Goal: Understand process/instructions

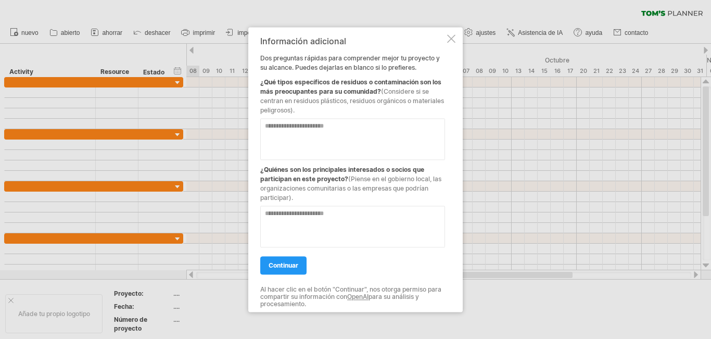
click at [344, 128] on textarea at bounding box center [352, 139] width 185 height 42
click at [378, 125] on textarea "**********" at bounding box center [352, 139] width 185 height 42
type textarea "**********"
click at [377, 215] on textarea at bounding box center [352, 227] width 185 height 42
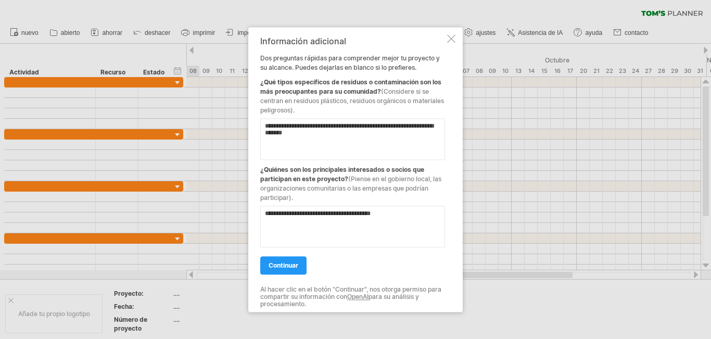
click at [352, 210] on textarea "**********" at bounding box center [352, 227] width 185 height 42
type textarea "**********"
click at [330, 141] on textarea "**********" at bounding box center [352, 139] width 185 height 42
click at [295, 263] on font "continuar" at bounding box center [284, 265] width 30 height 8
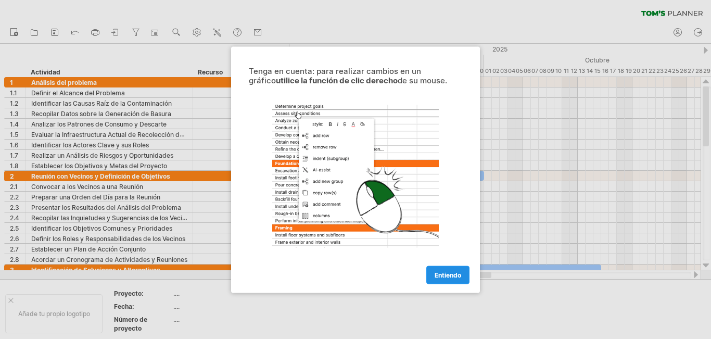
click at [459, 271] on font "Entiendo" at bounding box center [448, 275] width 27 height 8
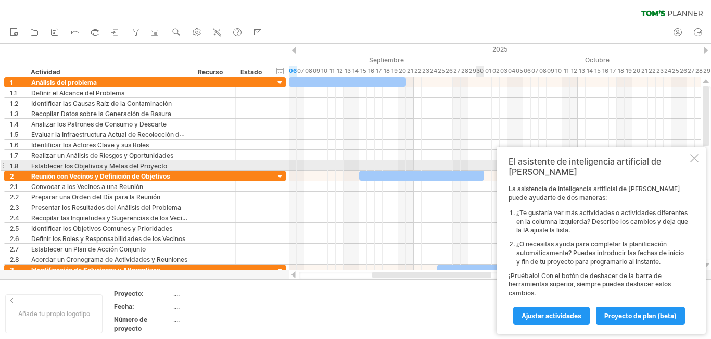
click at [695, 163] on div at bounding box center [695, 158] width 8 height 8
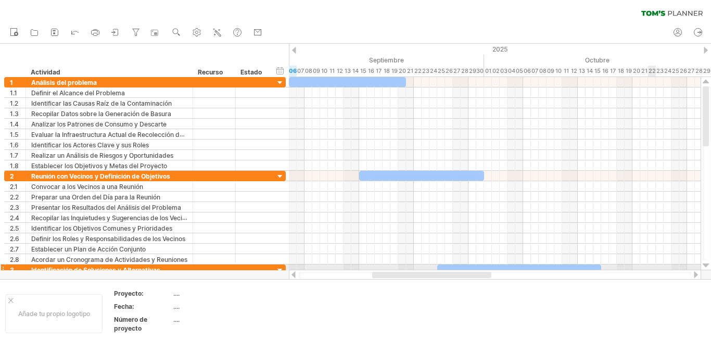
drag, startPoint x: 484, startPoint y: 278, endPoint x: 663, endPoint y: 267, distance: 178.5
click at [663, 267] on div "Trying to reach [DOMAIN_NAME] Connected again... 0% clear filter nuevo" at bounding box center [355, 169] width 711 height 339
click at [176, 32] on use at bounding box center [176, 32] width 10 height 10
click at [215, 77] on div "Día" at bounding box center [210, 79] width 58 height 17
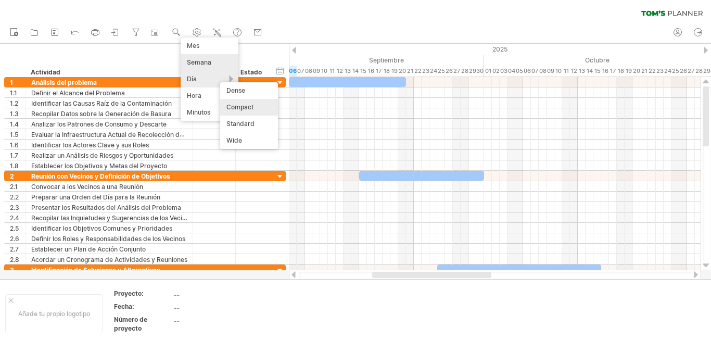
click at [210, 63] on font "Semana" at bounding box center [199, 62] width 24 height 8
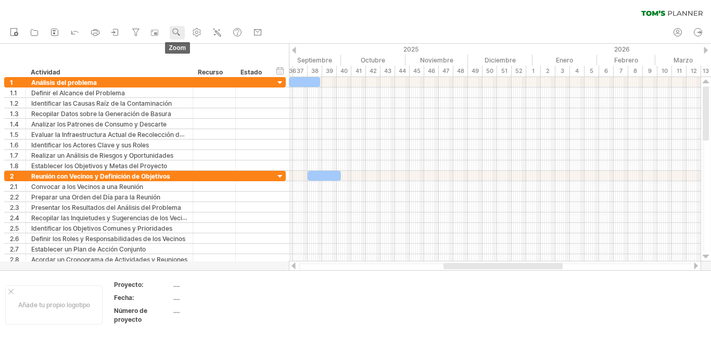
click at [179, 31] on use at bounding box center [176, 32] width 10 height 10
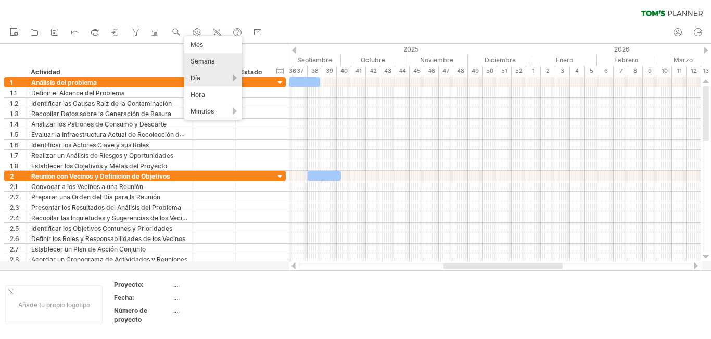
click at [203, 75] on div "Día" at bounding box center [213, 78] width 58 height 17
click at [199, 76] on font "Día" at bounding box center [196, 78] width 10 height 8
click at [197, 78] on font "Día" at bounding box center [196, 78] width 10 height 8
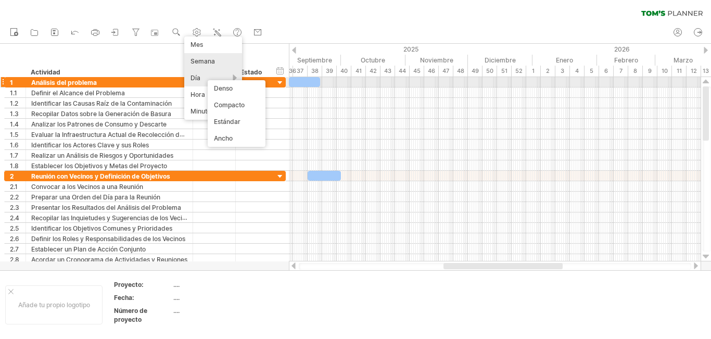
click at [197, 78] on font "Día" at bounding box center [196, 78] width 10 height 8
click at [203, 76] on div "Día" at bounding box center [213, 78] width 58 height 17
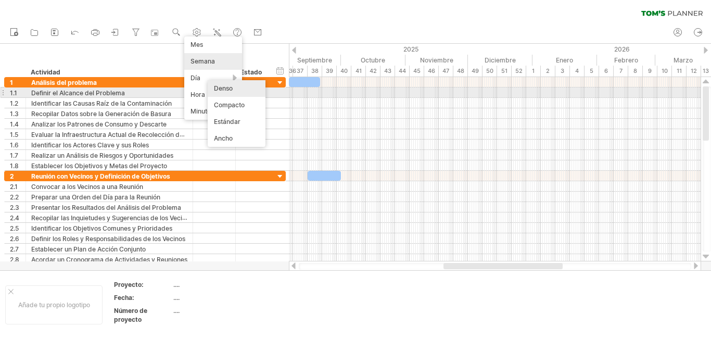
click at [220, 89] on font "Denso" at bounding box center [223, 88] width 19 height 8
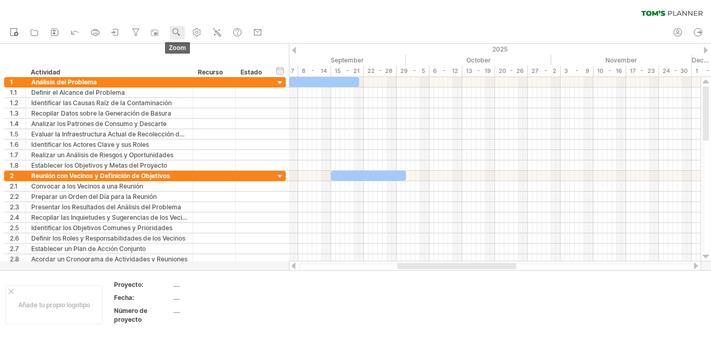
click at [180, 33] on use at bounding box center [176, 32] width 10 height 10
click at [222, 77] on div "Day" at bounding box center [214, 79] width 58 height 17
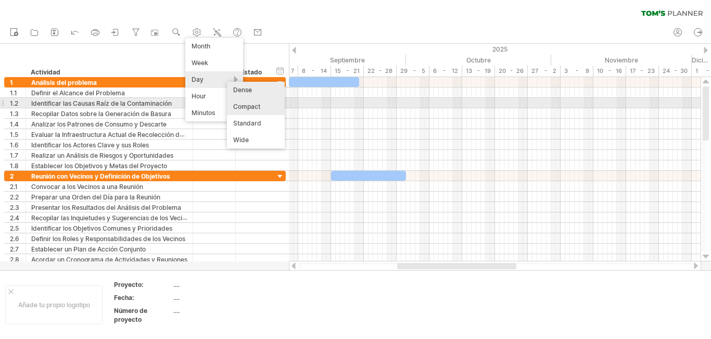
click at [265, 108] on div "Compact" at bounding box center [256, 106] width 58 height 17
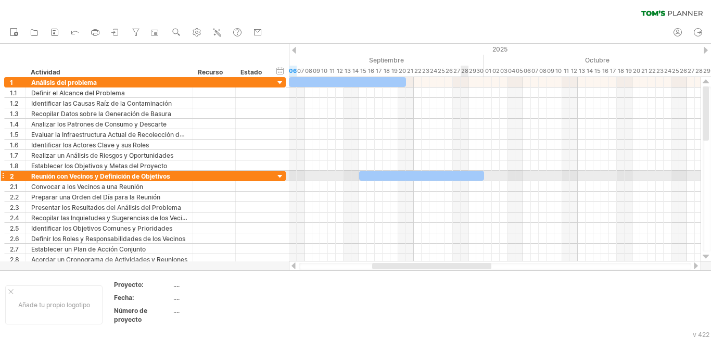
click at [484, 148] on div at bounding box center [495, 145] width 412 height 10
